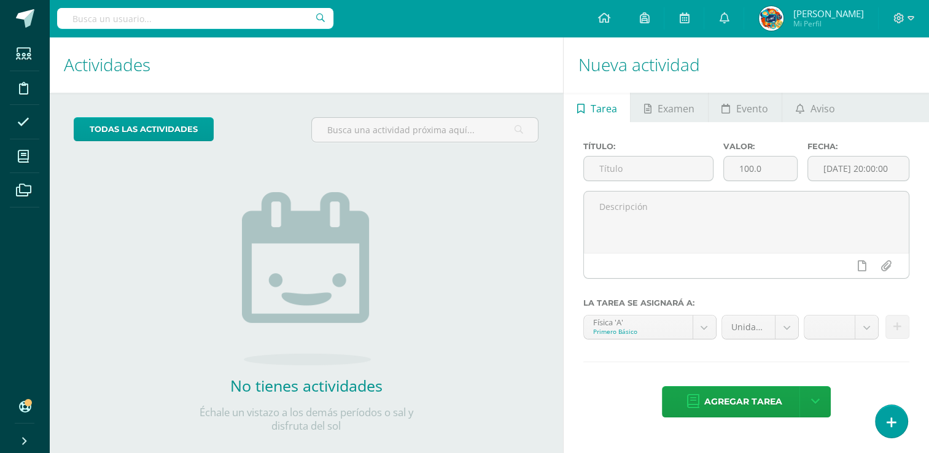
click at [889, 421] on icon at bounding box center [892, 422] width 10 height 13
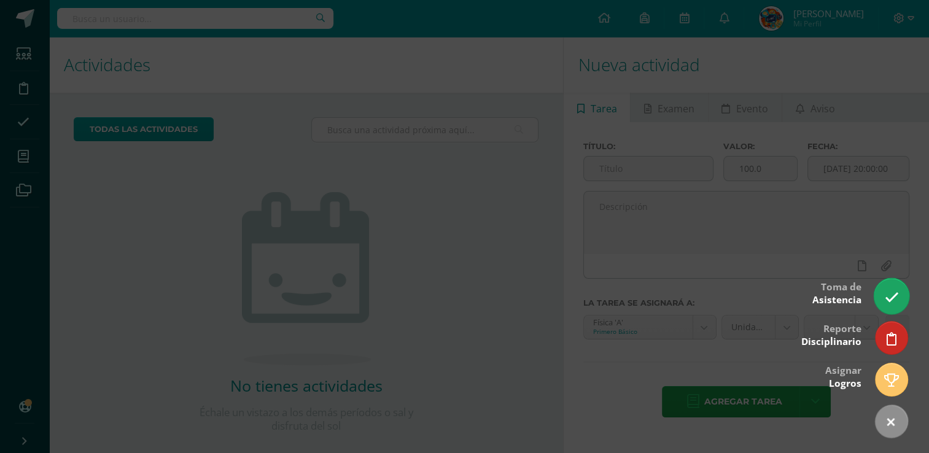
click at [894, 298] on icon at bounding box center [891, 297] width 14 height 14
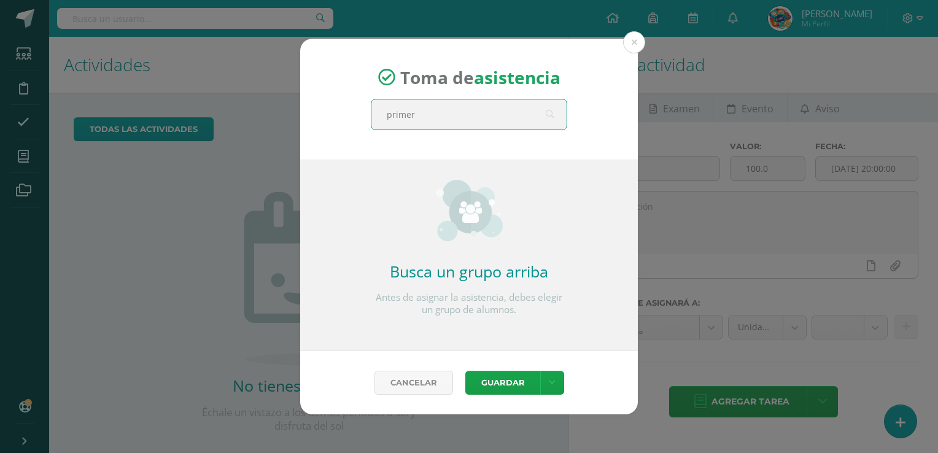
type input "primero"
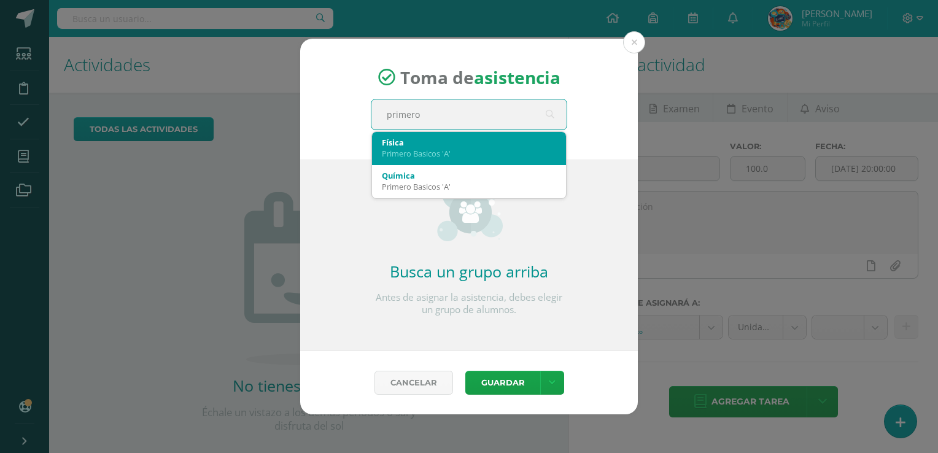
click at [439, 154] on div "Primero Basicos 'A'" at bounding box center [469, 153] width 174 height 11
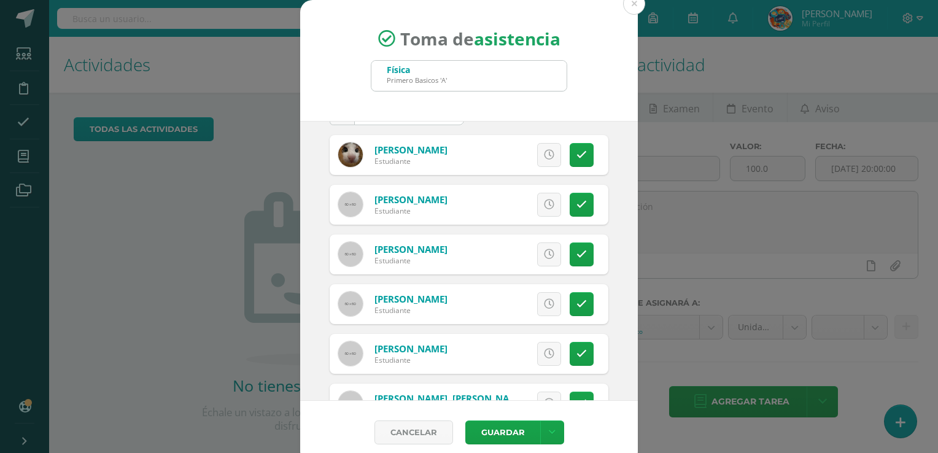
scroll to position [61, 0]
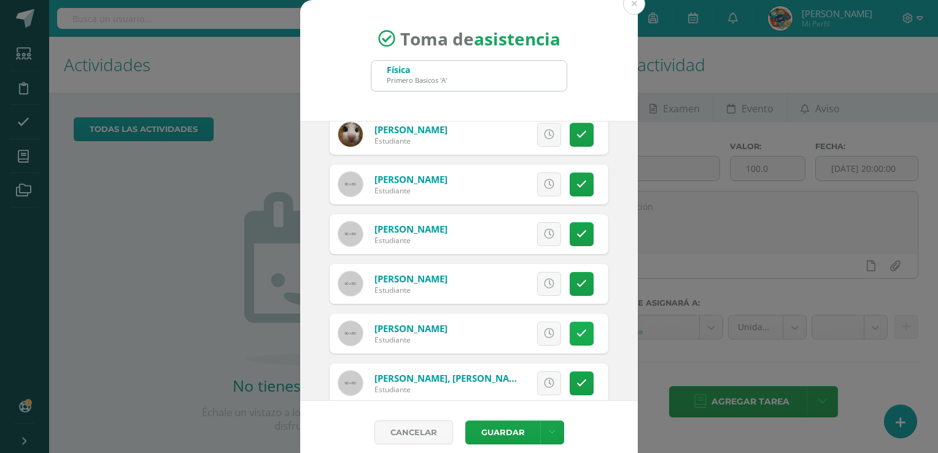
click at [577, 329] on icon at bounding box center [582, 334] width 10 height 10
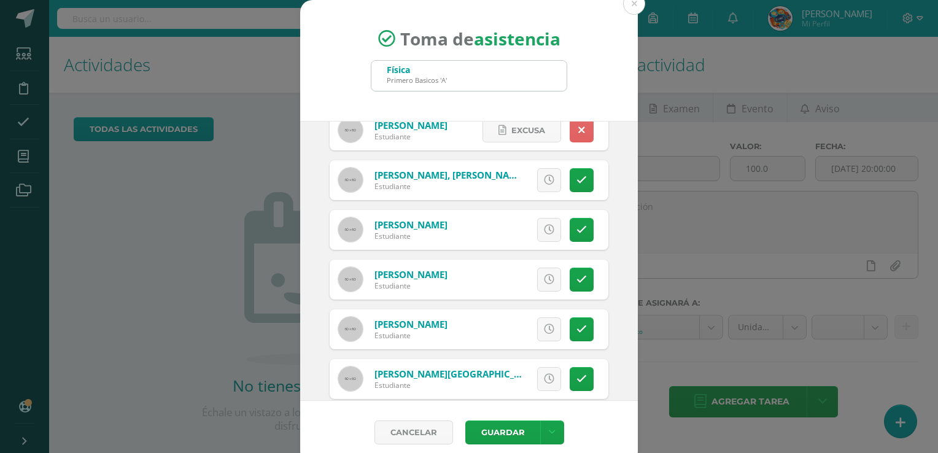
scroll to position [259, 0]
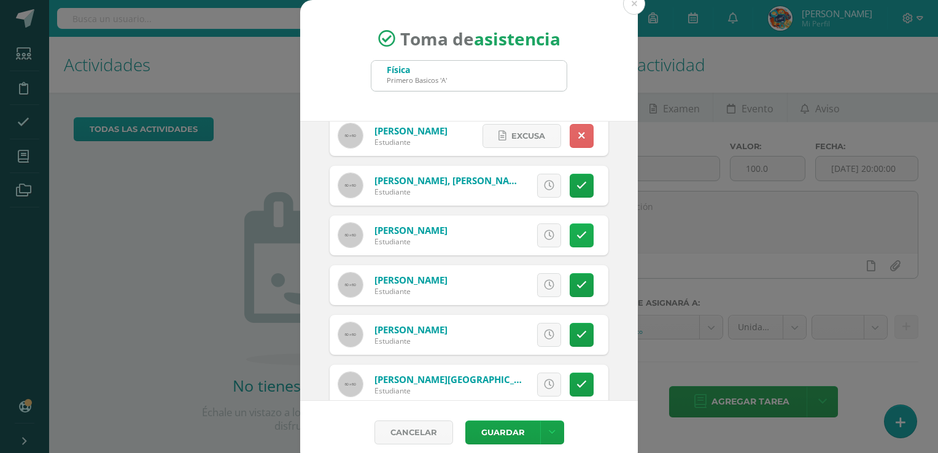
click at [577, 238] on icon at bounding box center [582, 235] width 10 height 10
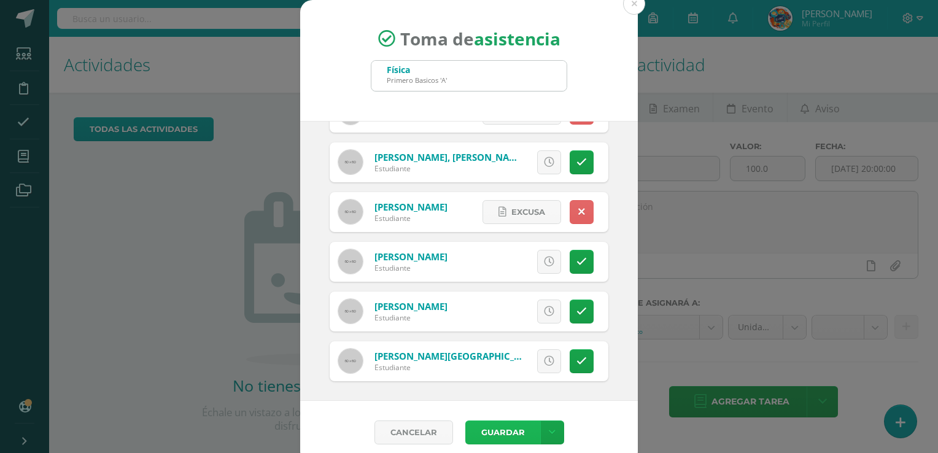
click at [489, 432] on button "Guardar" at bounding box center [502, 433] width 75 height 24
